Goal: Navigation & Orientation: Find specific page/section

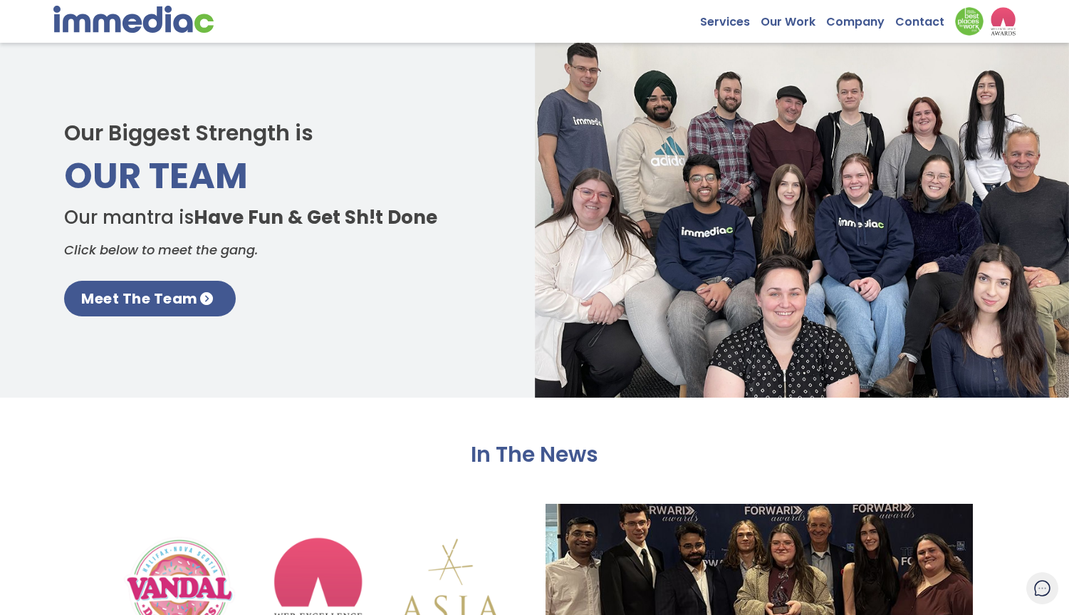
scroll to position [2142, 0]
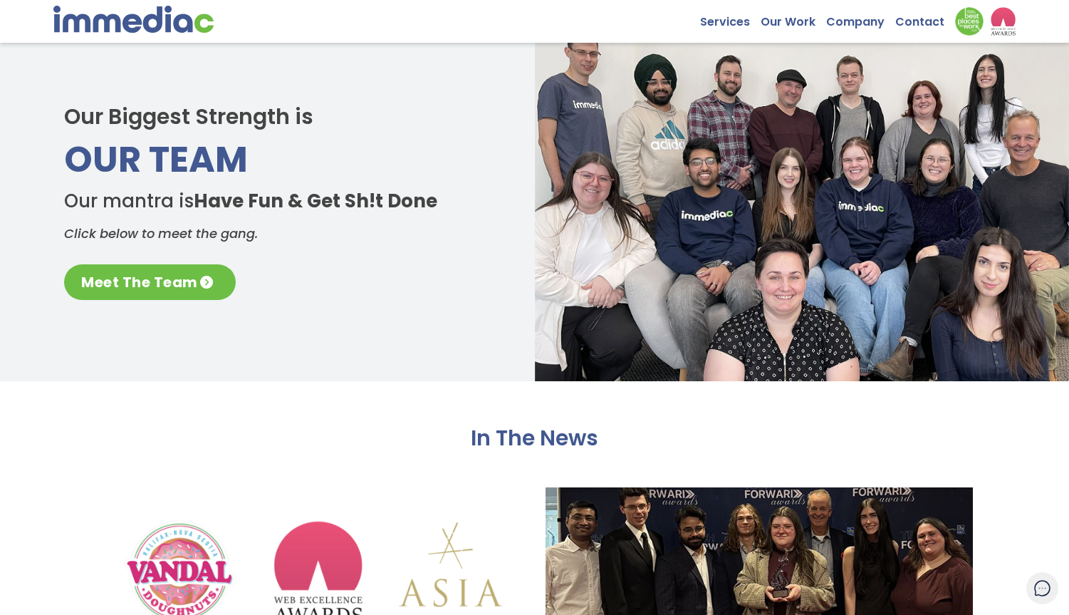
click at [143, 286] on link "Meet The Team" at bounding box center [150, 282] width 172 height 36
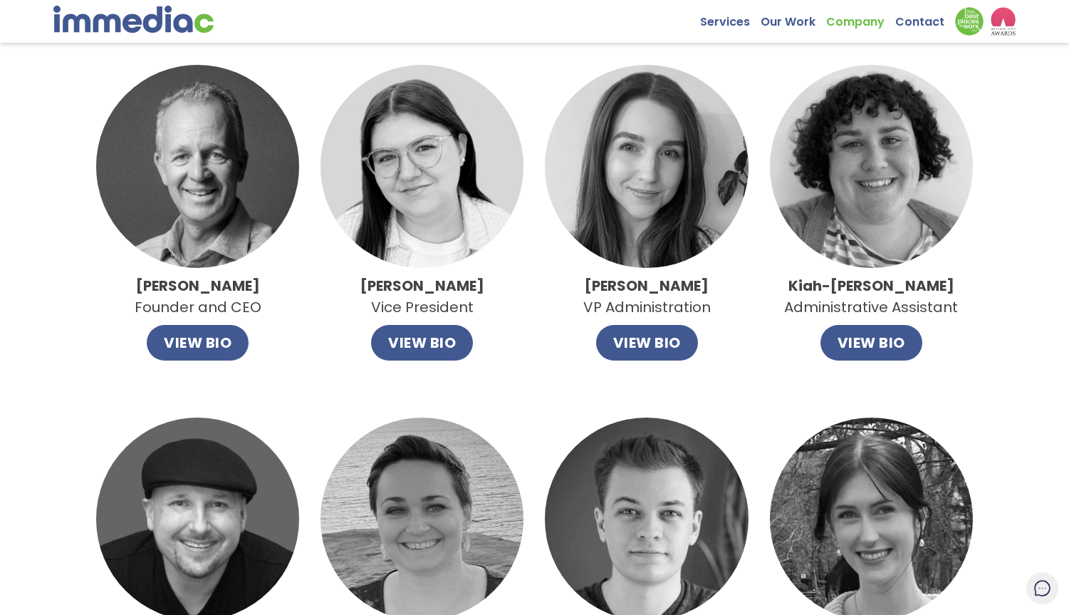
scroll to position [92, 0]
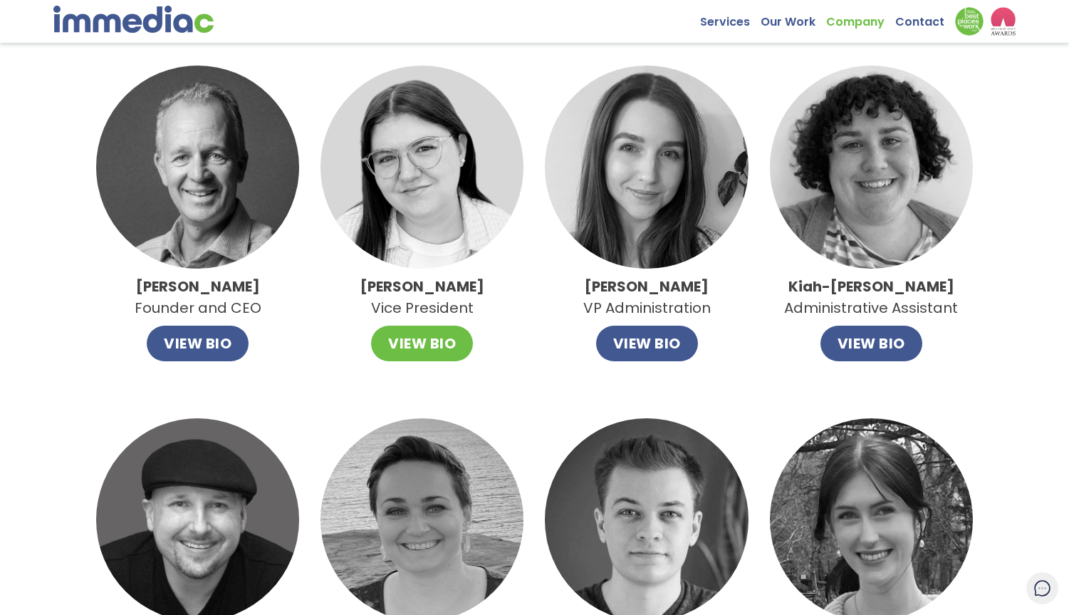
click at [414, 338] on button "VIEW BIO" at bounding box center [422, 343] width 102 height 36
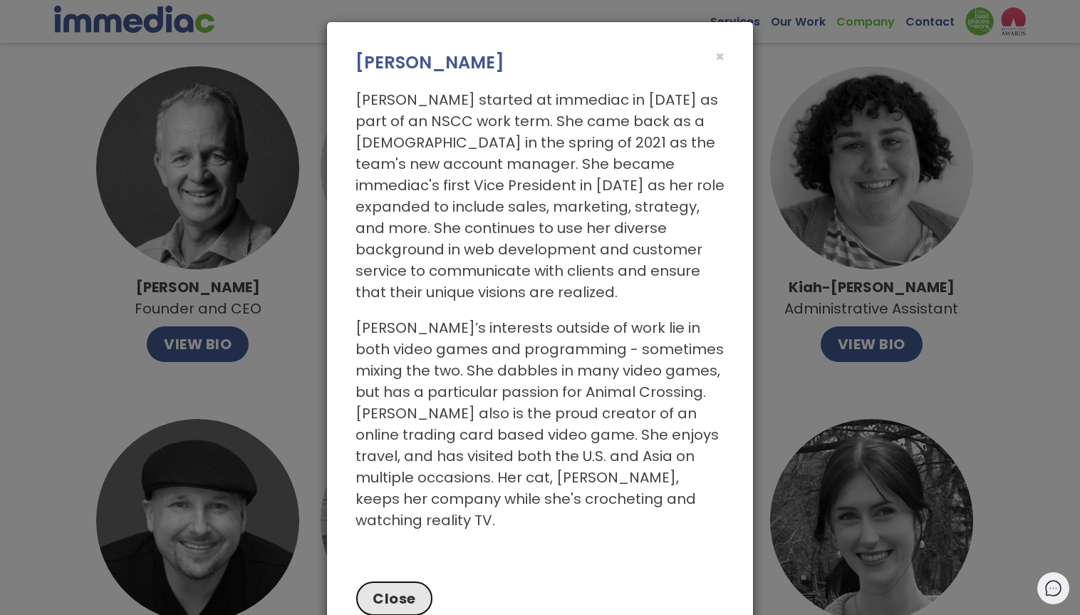
click at [380, 580] on button "Close" at bounding box center [394, 598] width 78 height 36
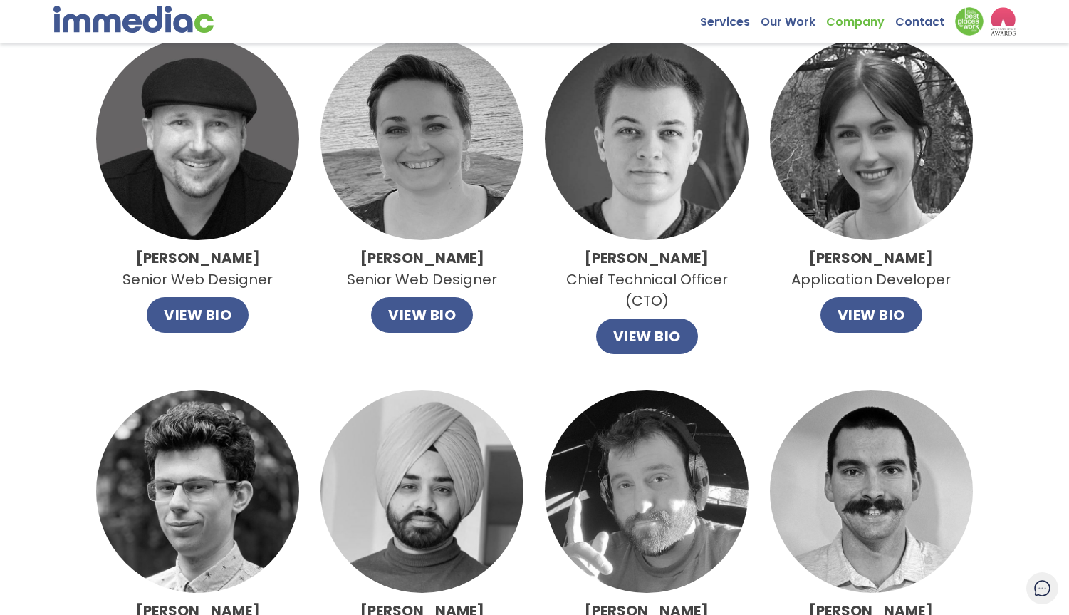
scroll to position [465, 0]
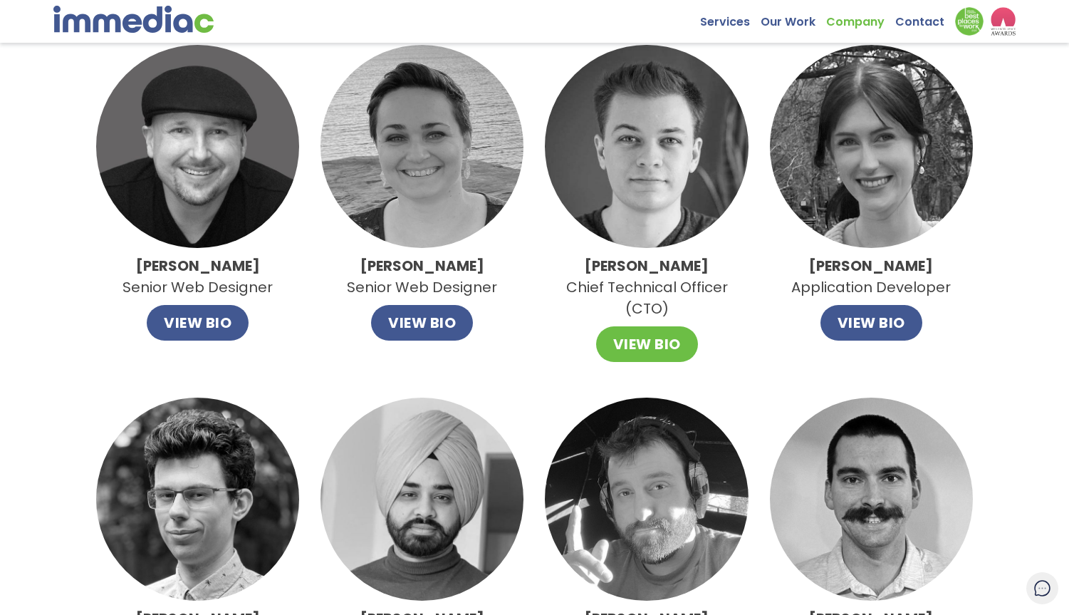
click at [639, 345] on button "VIEW BIO" at bounding box center [647, 344] width 102 height 36
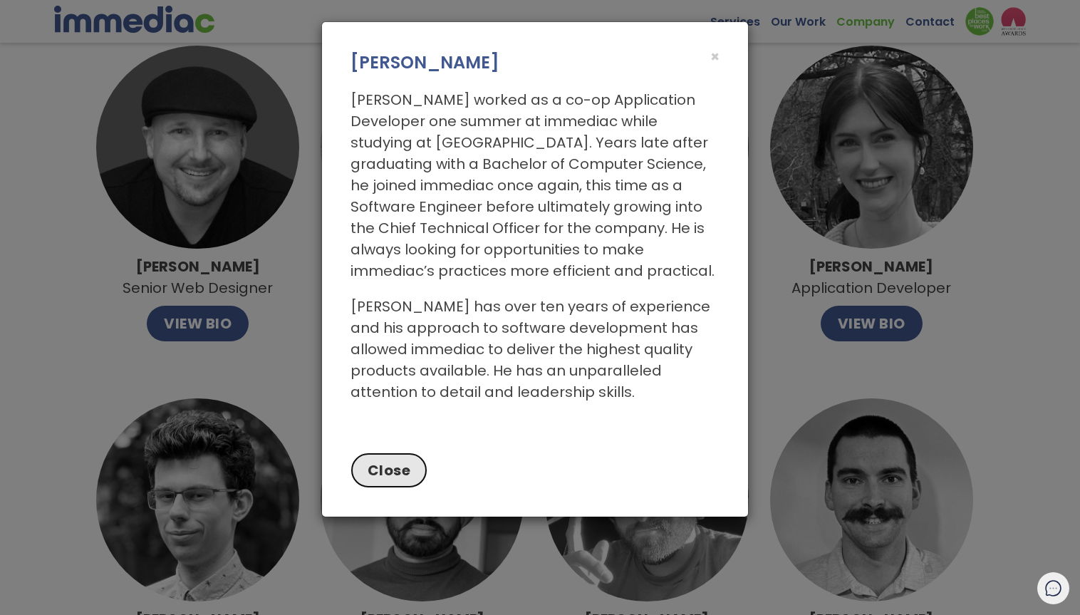
click at [390, 471] on button "Close" at bounding box center [389, 470] width 78 height 36
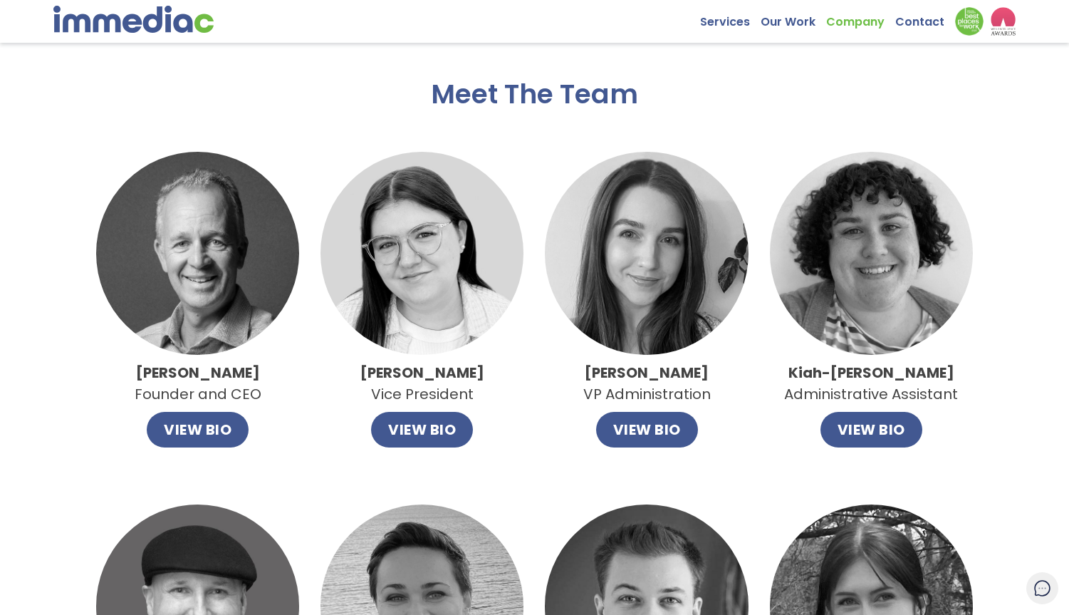
scroll to position [0, 0]
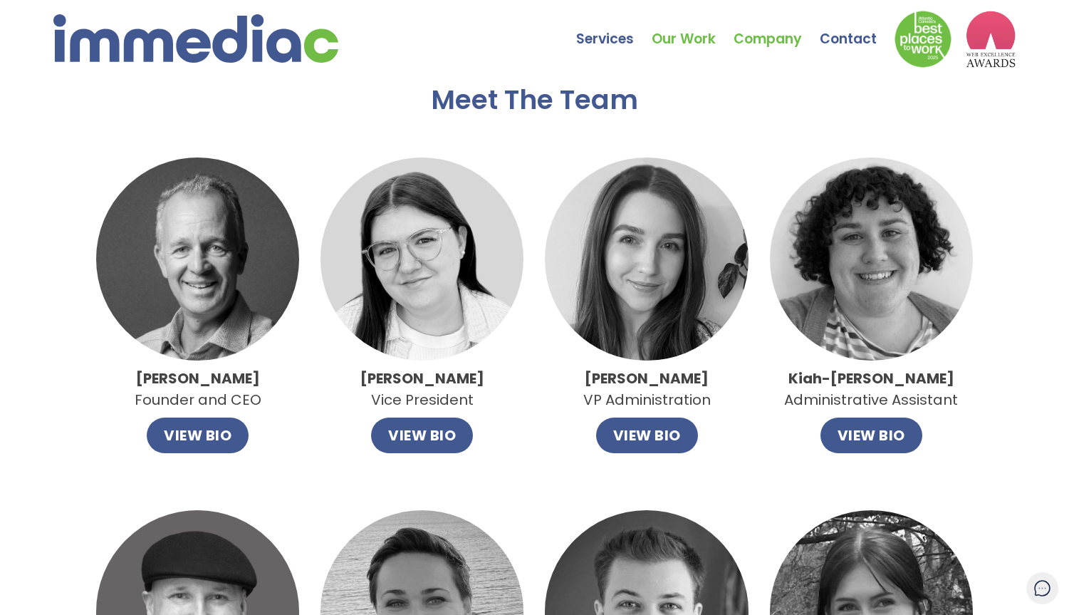
click at [676, 36] on link "Our Work" at bounding box center [693, 29] width 82 height 50
